Goal: Navigation & Orientation: Find specific page/section

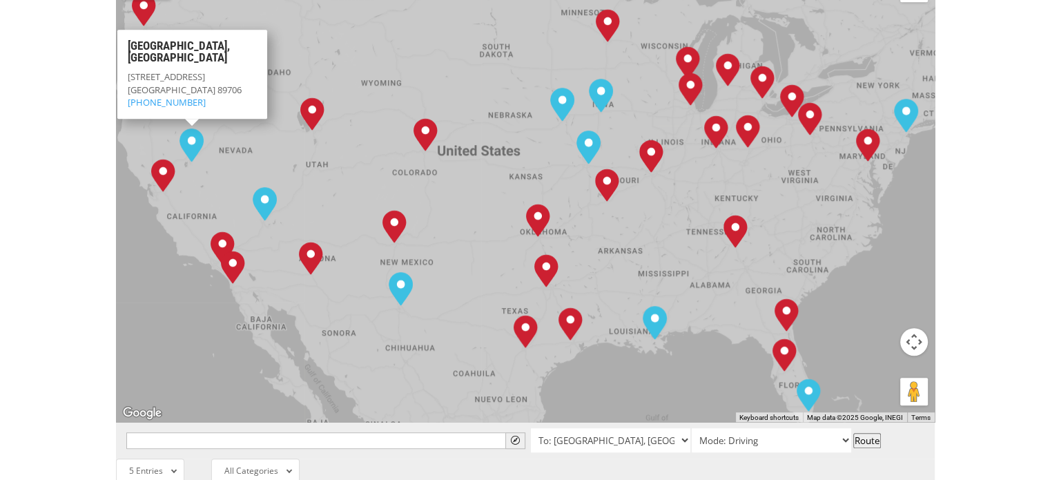
scroll to position [691, 0]
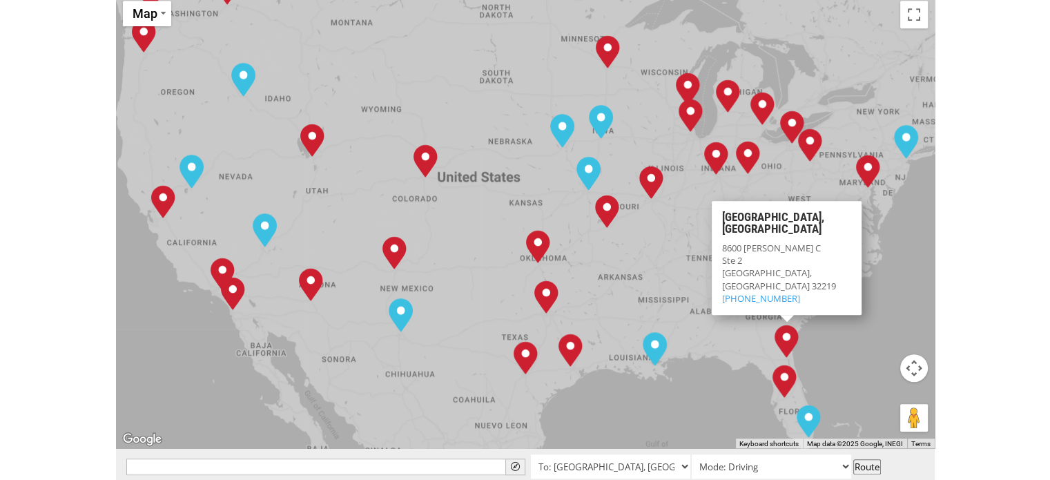
click at [996, 193] on div "The most powerful map in the flooring industry. Our nationwide network lets you…" at bounding box center [525, 318] width 1050 height 1287
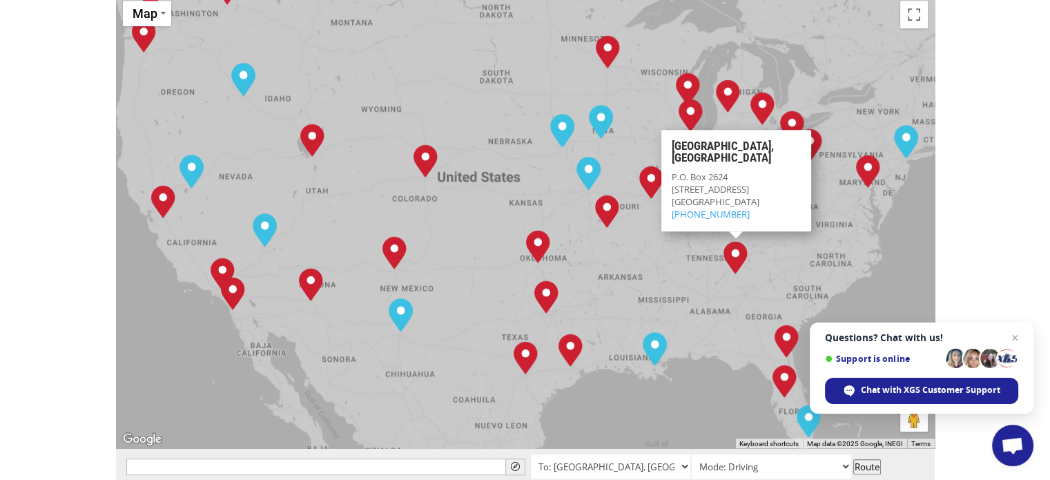
click at [948, 168] on div "The most powerful map in the flooring industry. Our nationwide network lets you…" at bounding box center [525, 318] width 1050 height 1287
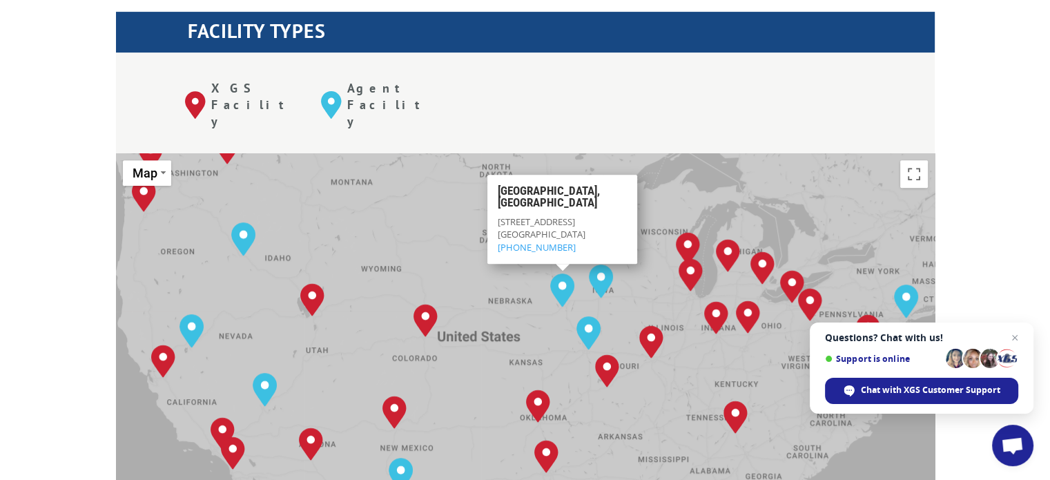
scroll to position [575, 0]
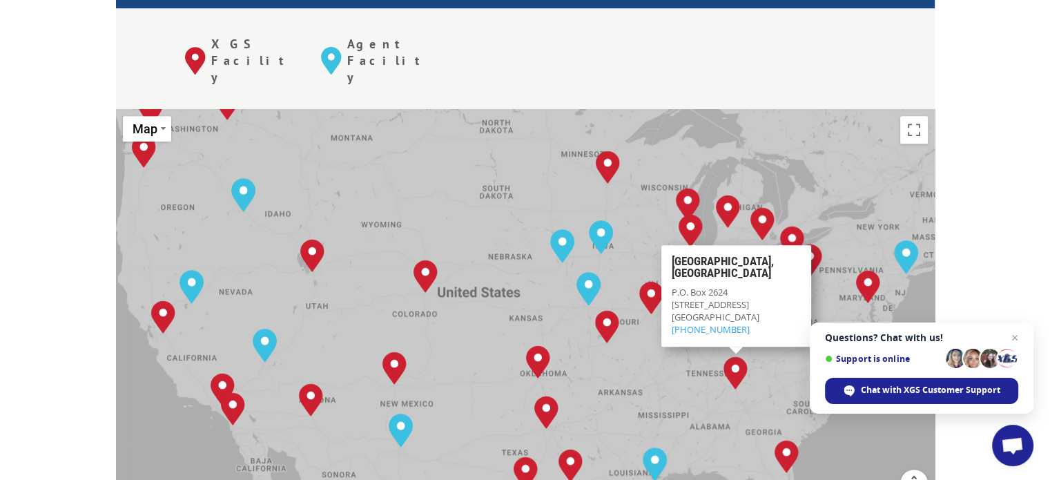
click at [1008, 69] on div "The most powerful map in the flooring industry. Our nationwide network lets you…" at bounding box center [525, 433] width 1050 height 1287
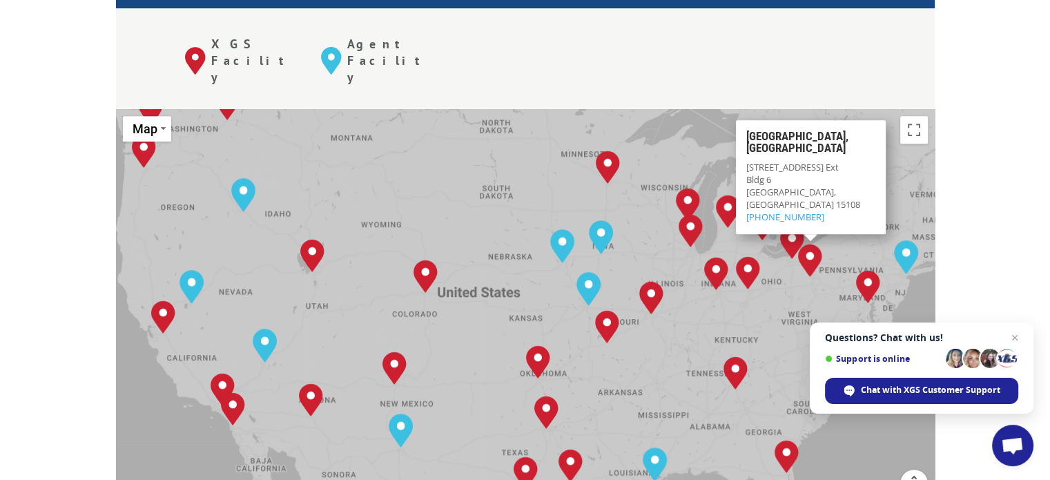
click at [964, 77] on div "The most powerful map in the flooring industry. Our nationwide network lets you…" at bounding box center [525, 433] width 1050 height 1287
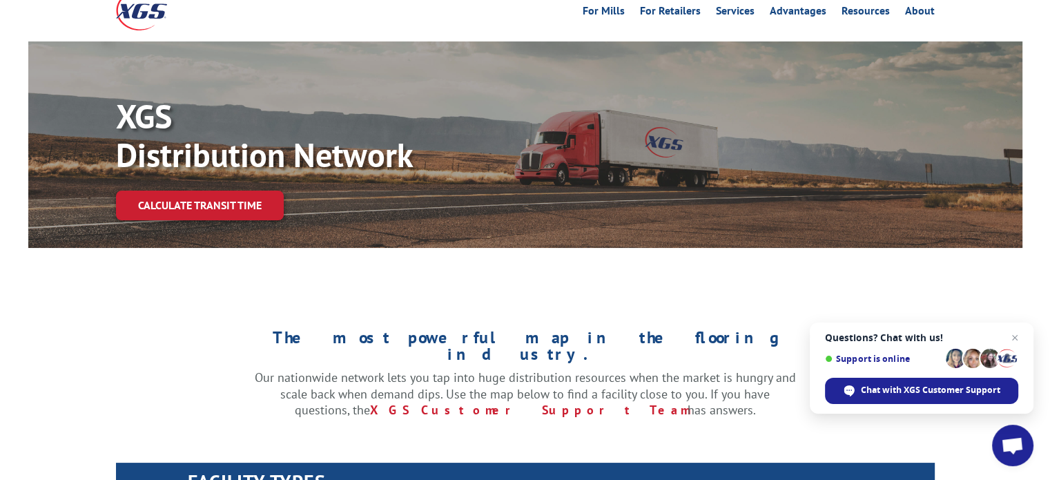
scroll to position [0, 0]
